Goal: Transaction & Acquisition: Purchase product/service

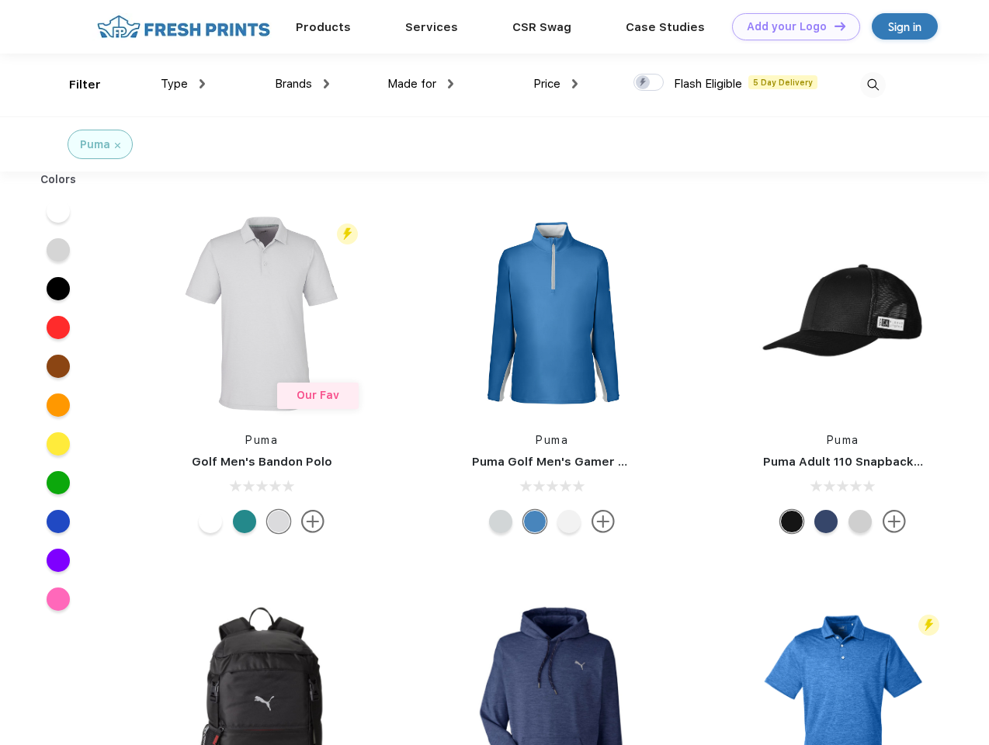
click at [790, 26] on link "Add your Logo Design Tool" at bounding box center [796, 26] width 128 height 27
click at [0, 0] on div "Design Tool" at bounding box center [0, 0] width 0 height 0
click at [833, 26] on link "Add your Logo Design Tool" at bounding box center [796, 26] width 128 height 27
click at [75, 85] on div "Filter" at bounding box center [85, 85] width 32 height 18
click at [183, 84] on span "Type" at bounding box center [174, 84] width 27 height 14
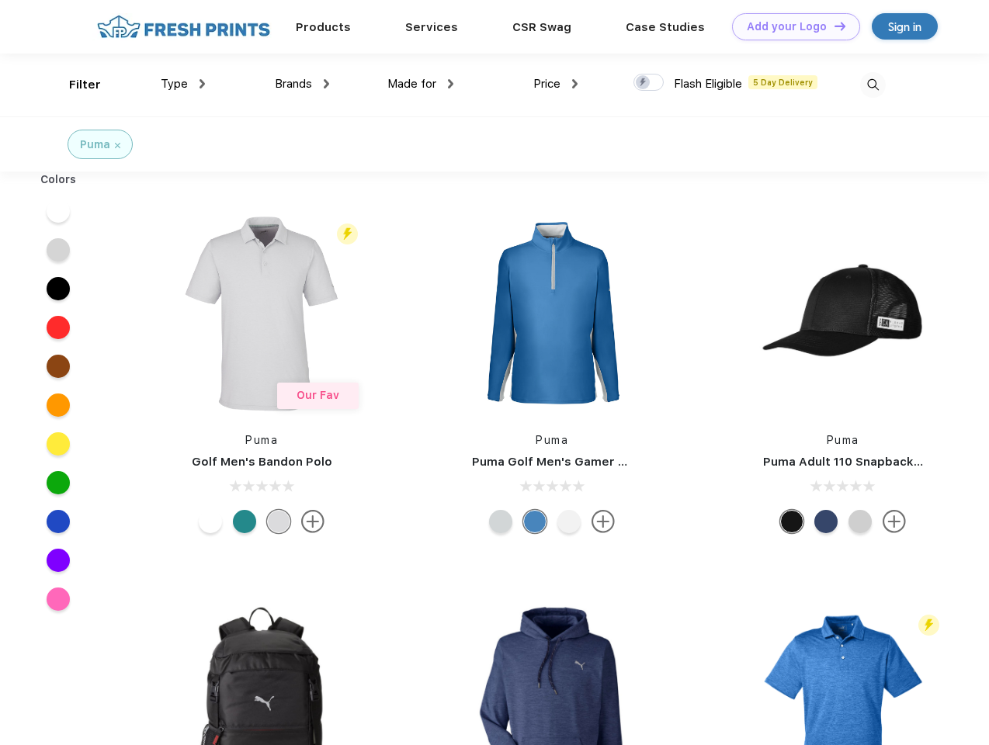
click at [302, 84] on span "Brands" at bounding box center [293, 84] width 37 height 14
click at [421, 84] on span "Made for" at bounding box center [411, 84] width 49 height 14
click at [556, 84] on span "Price" at bounding box center [546, 84] width 27 height 14
click at [649, 83] on div at bounding box center [649, 82] width 30 height 17
click at [644, 83] on input "checkbox" at bounding box center [639, 78] width 10 height 10
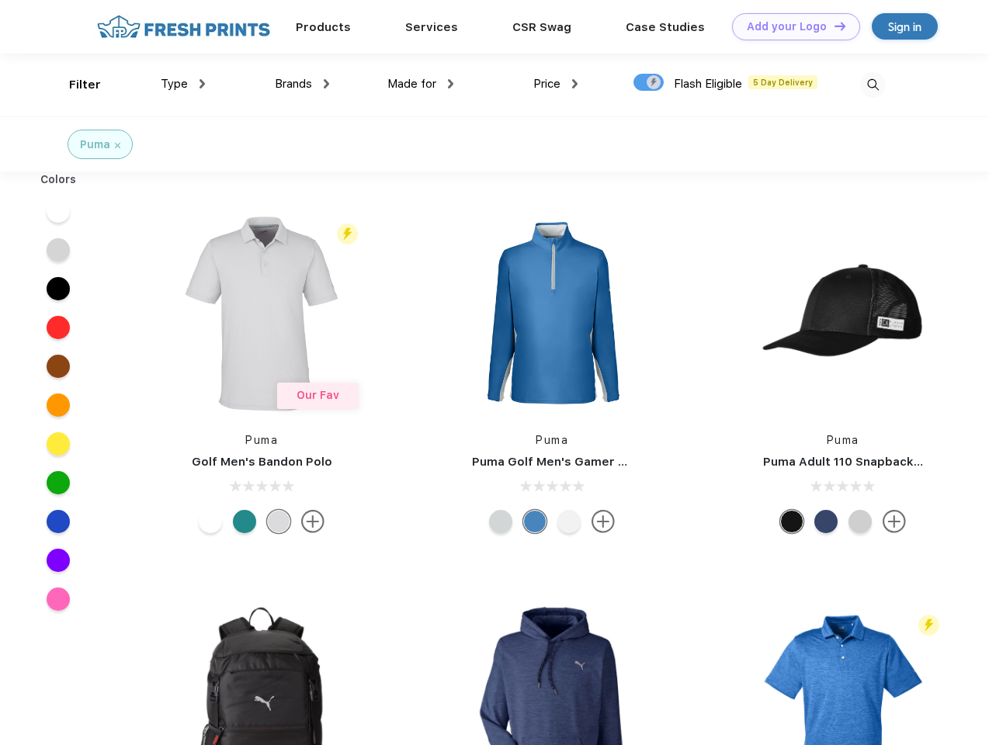
click at [873, 85] on img at bounding box center [873, 85] width 26 height 26
